Goal: Check status: Check status

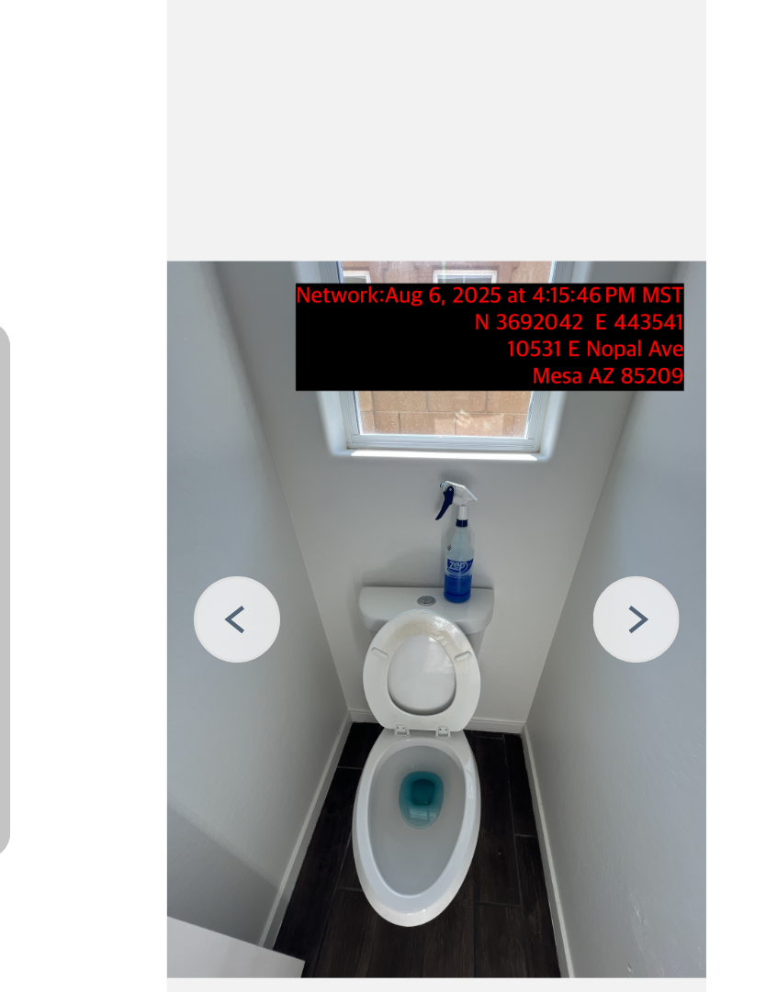
scroll to position [39, 0]
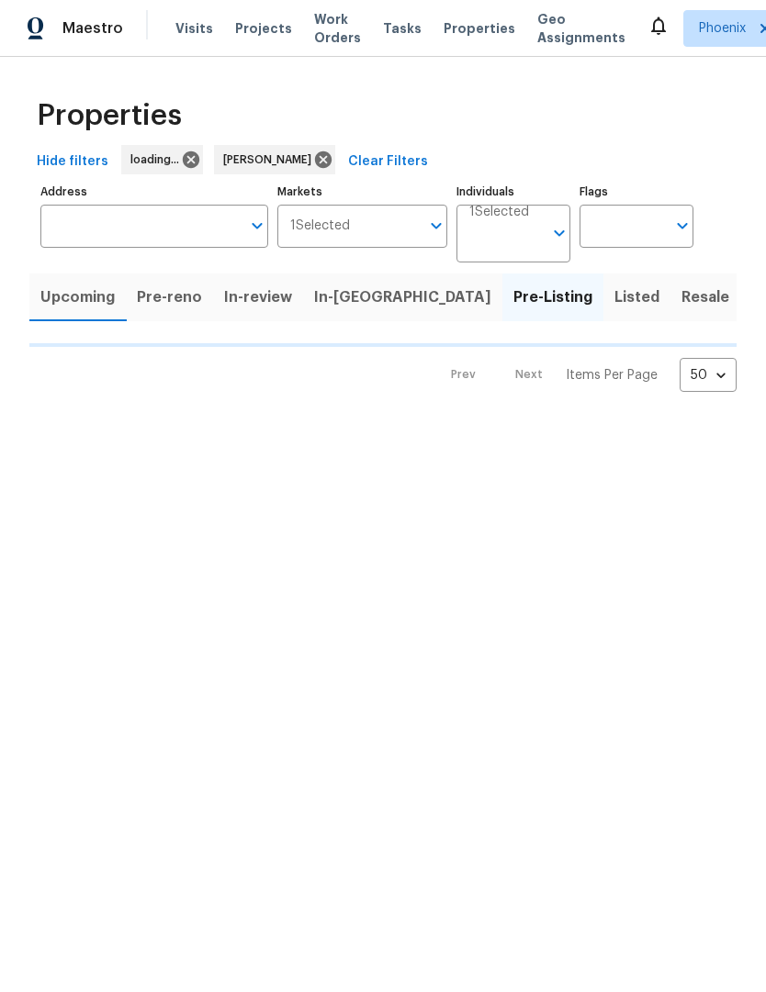
scroll to position [1, 0]
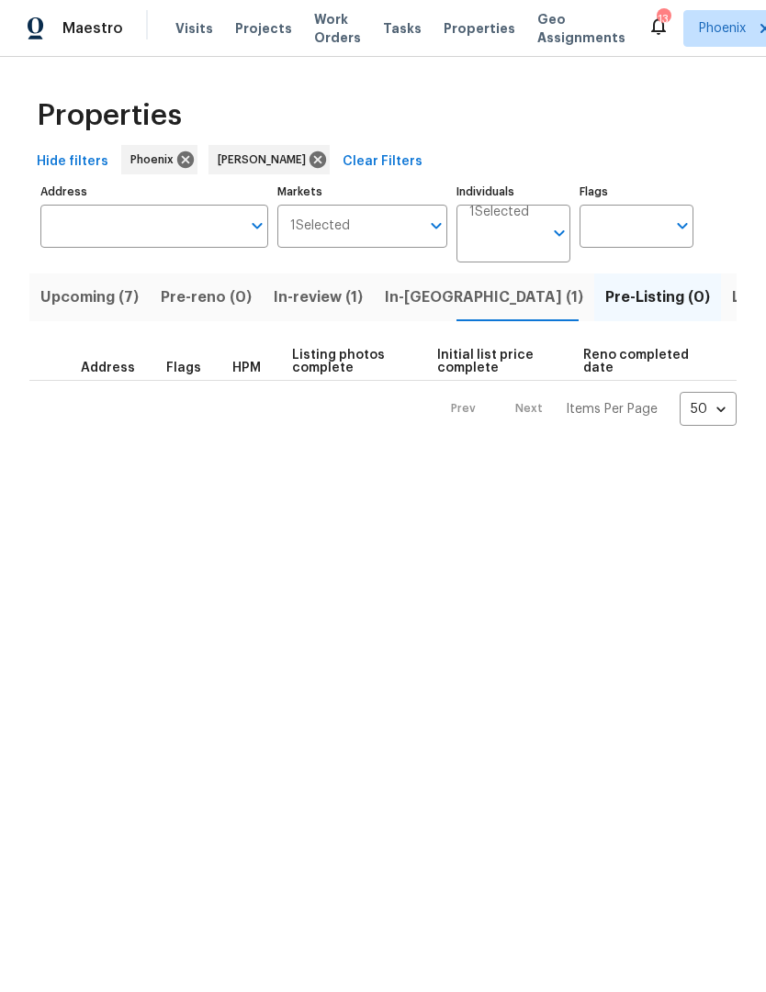
click at [419, 302] on span "In-[GEOGRAPHIC_DATA] (1)" at bounding box center [484, 299] width 198 height 26
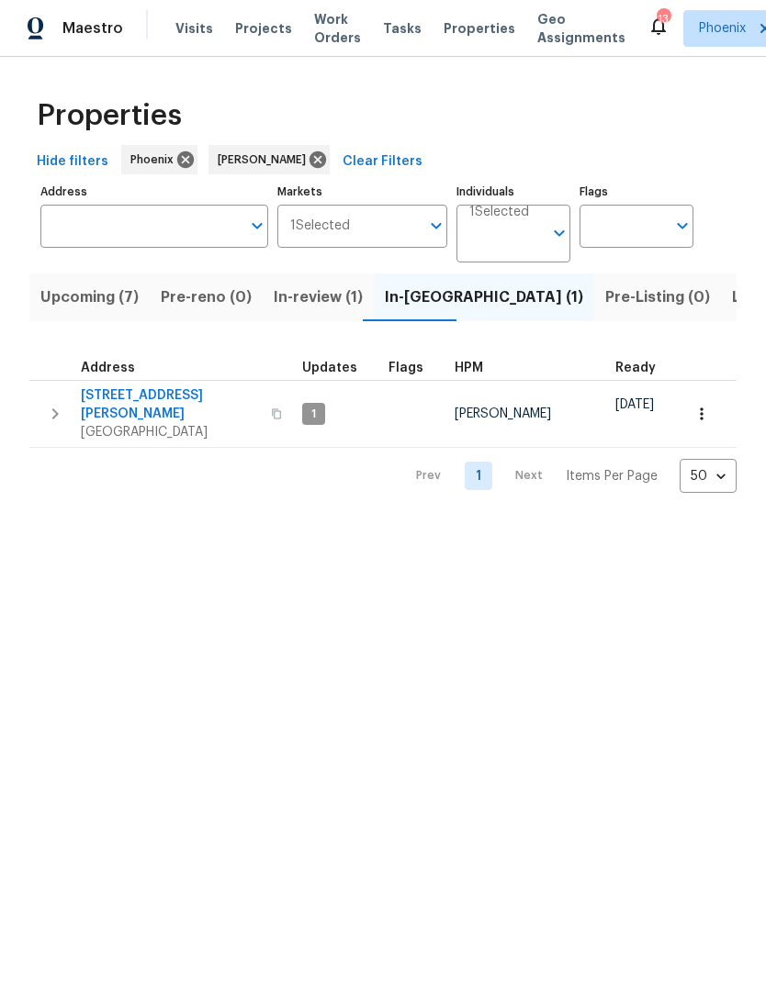
click at [171, 383] on td "[STREET_ADDRESS][PERSON_NAME]" at bounding box center [161, 415] width 265 height 66
click at [131, 396] on span "[STREET_ADDRESS][PERSON_NAME]" at bounding box center [170, 405] width 179 height 37
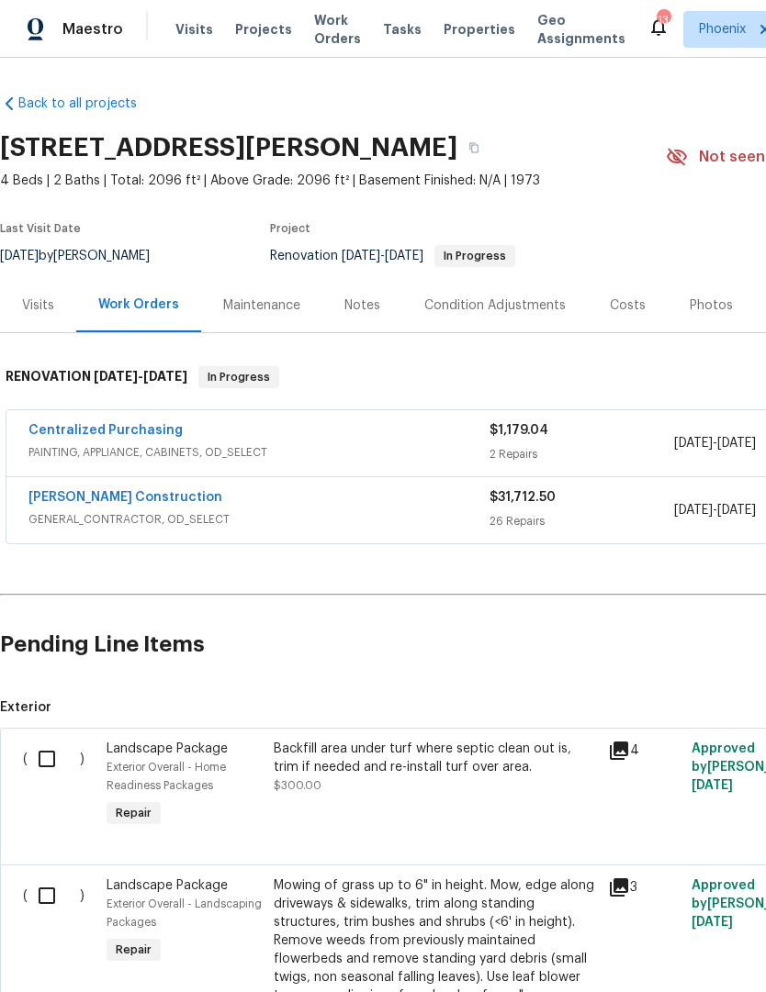
click at [65, 499] on link "Strasser Construction" at bounding box center [125, 497] width 194 height 13
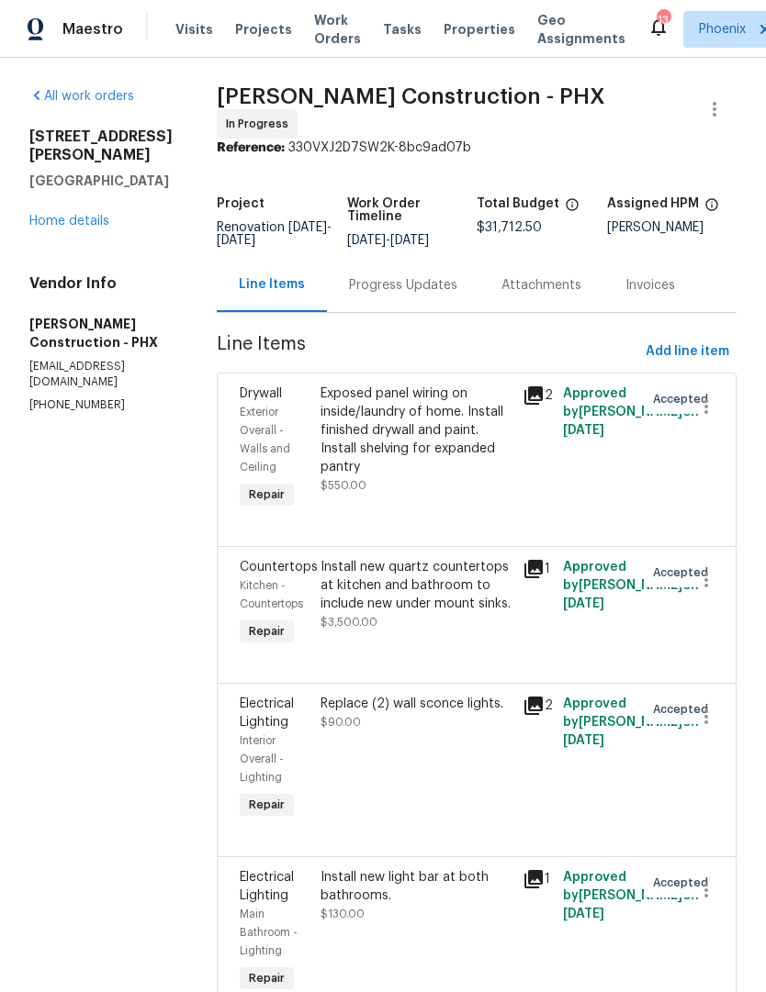
click at [368, 286] on div "Progress Updates" at bounding box center [403, 285] width 108 height 18
